Goal: Navigation & Orientation: Find specific page/section

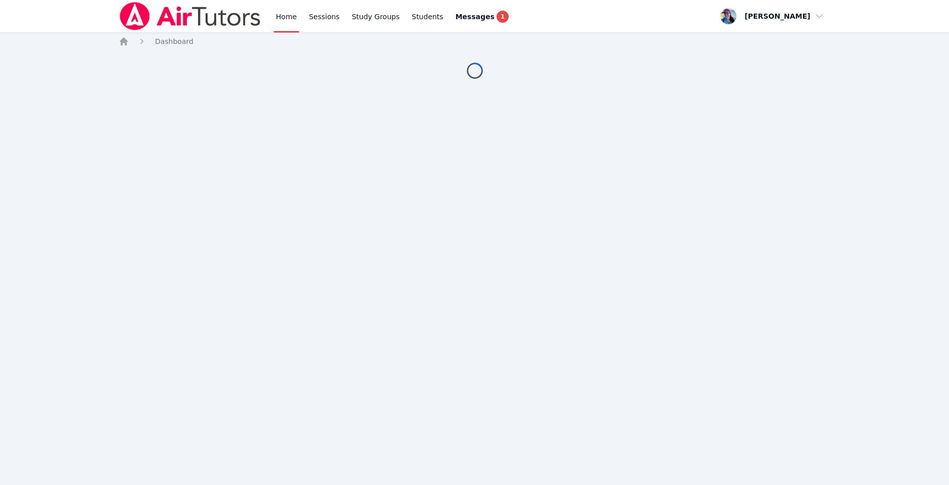
click at [285, 22] on link "Home" at bounding box center [286, 16] width 25 height 32
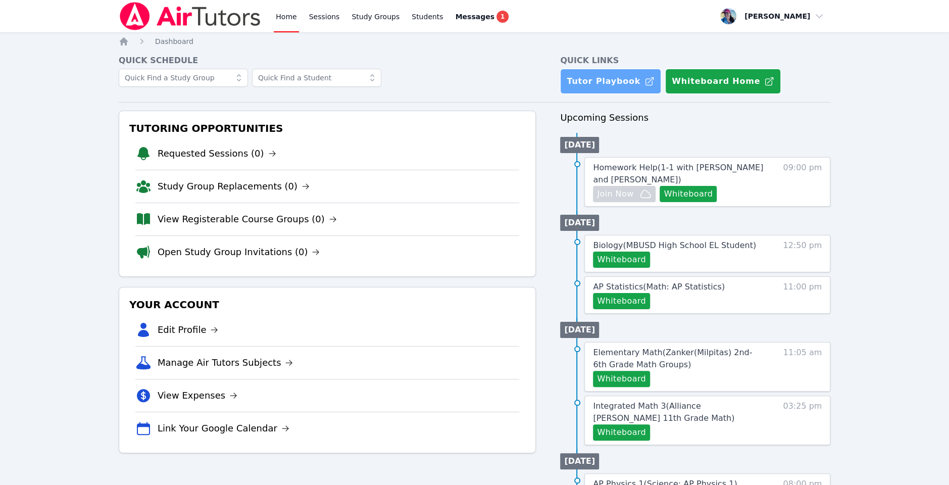
click at [608, 82] on link "Tutor Playbook" at bounding box center [610, 81] width 101 height 25
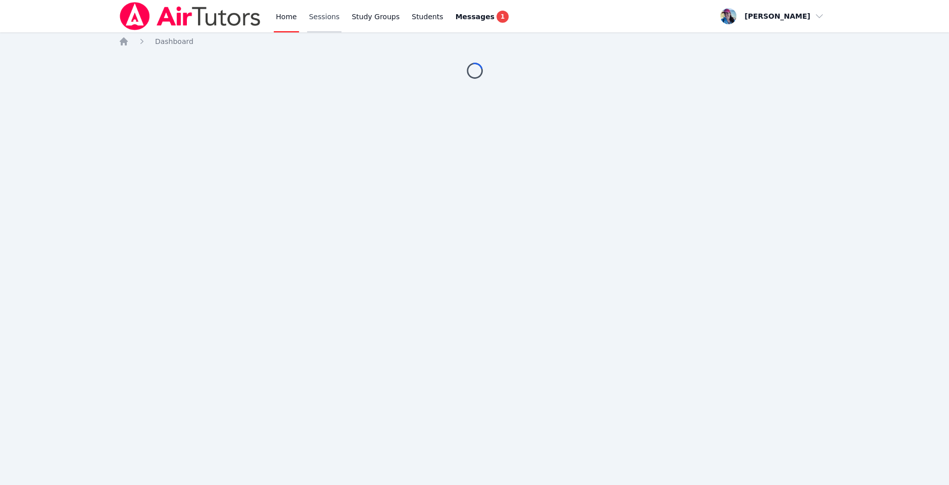
click at [324, 11] on link "Sessions" at bounding box center [324, 16] width 35 height 32
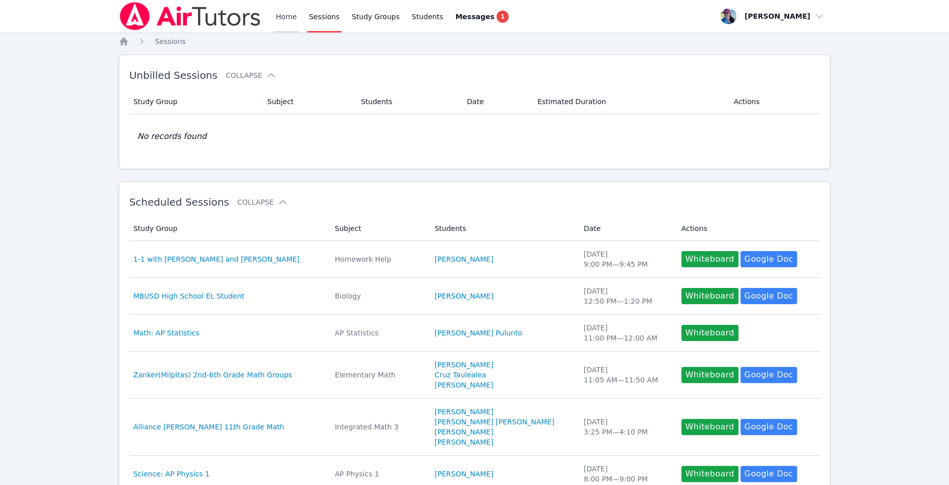
click at [280, 17] on link "Home" at bounding box center [286, 16] width 25 height 32
